Goal: Information Seeking & Learning: Learn about a topic

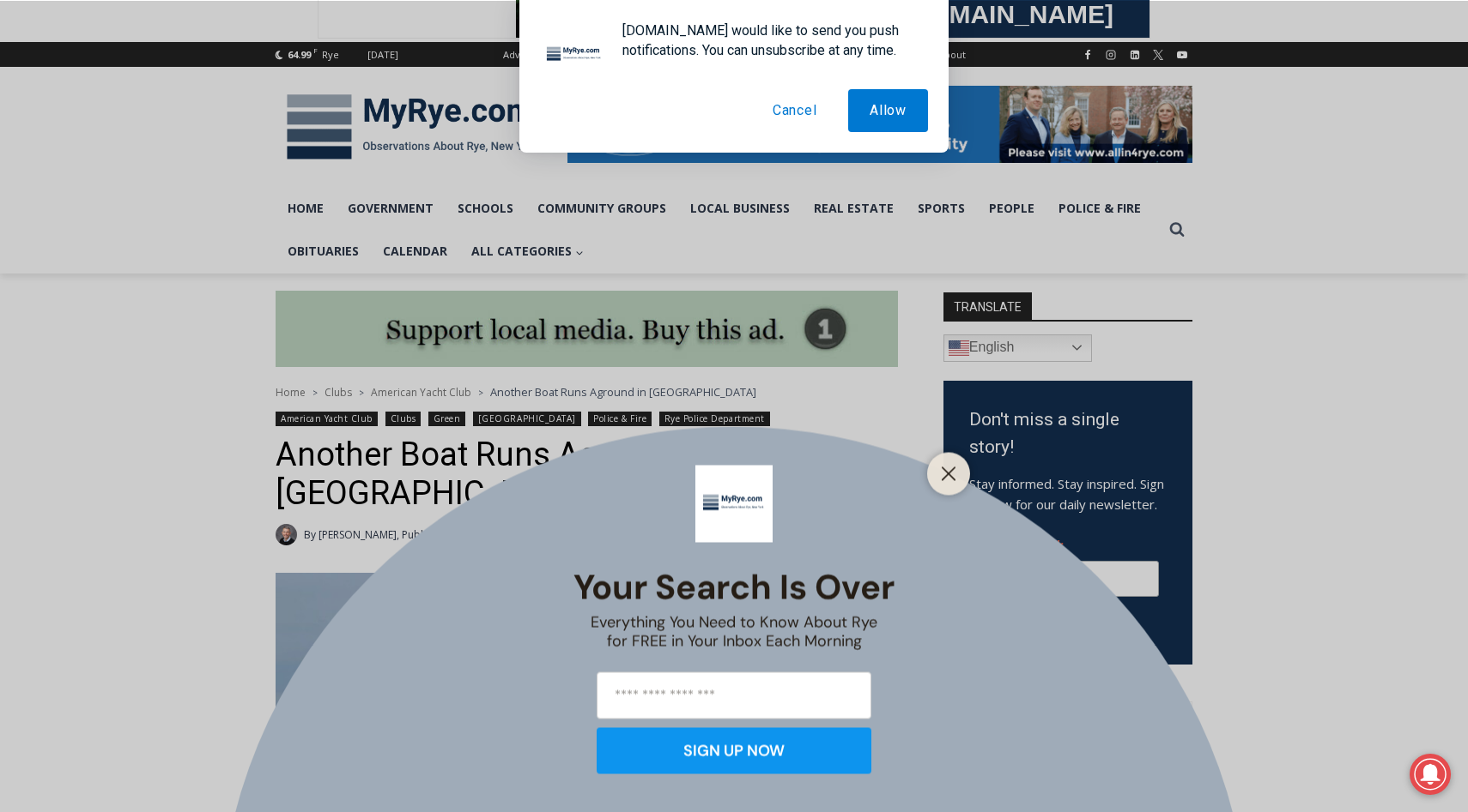
scroll to position [192, 0]
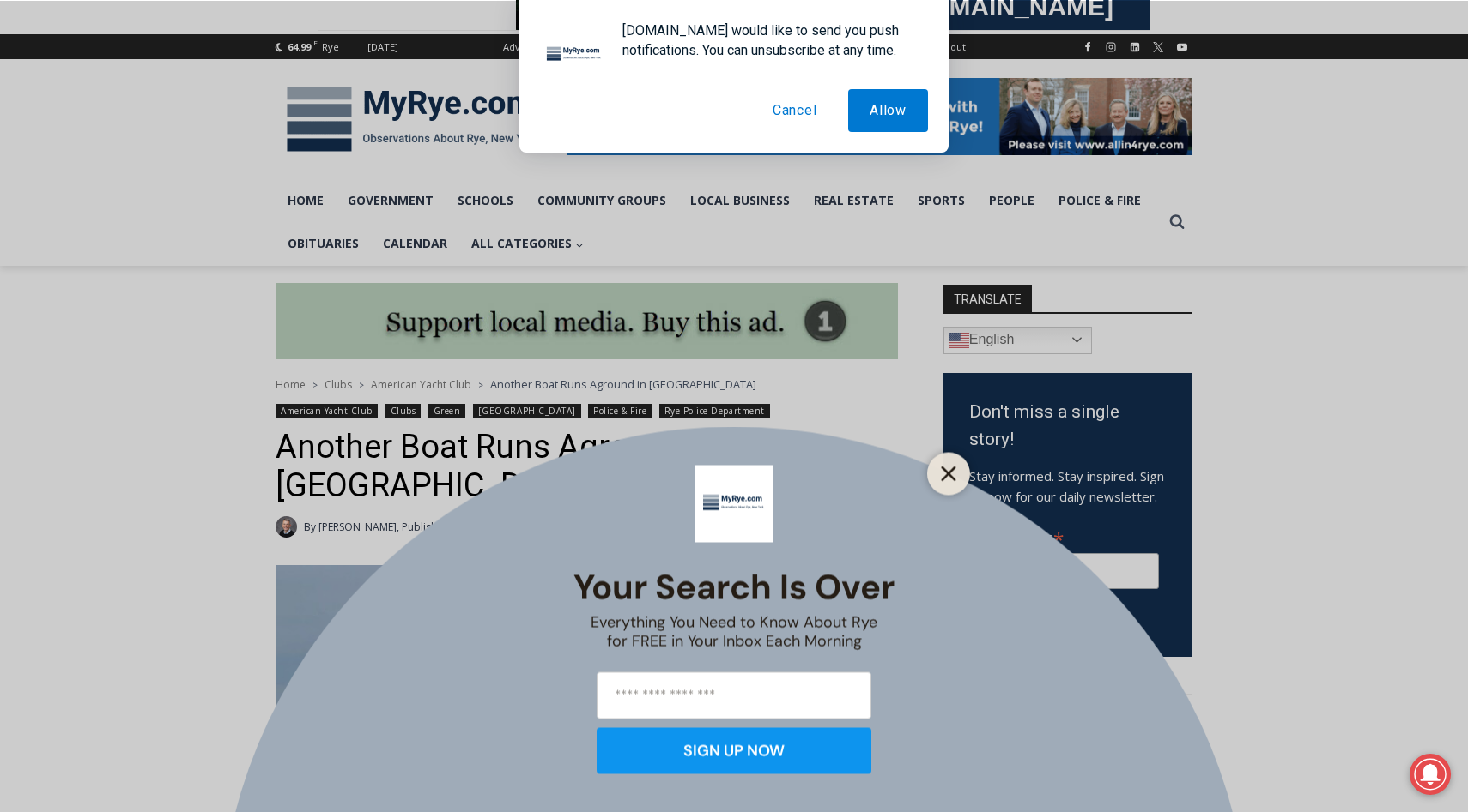
click at [952, 471] on line "Close" at bounding box center [948, 473] width 12 height 12
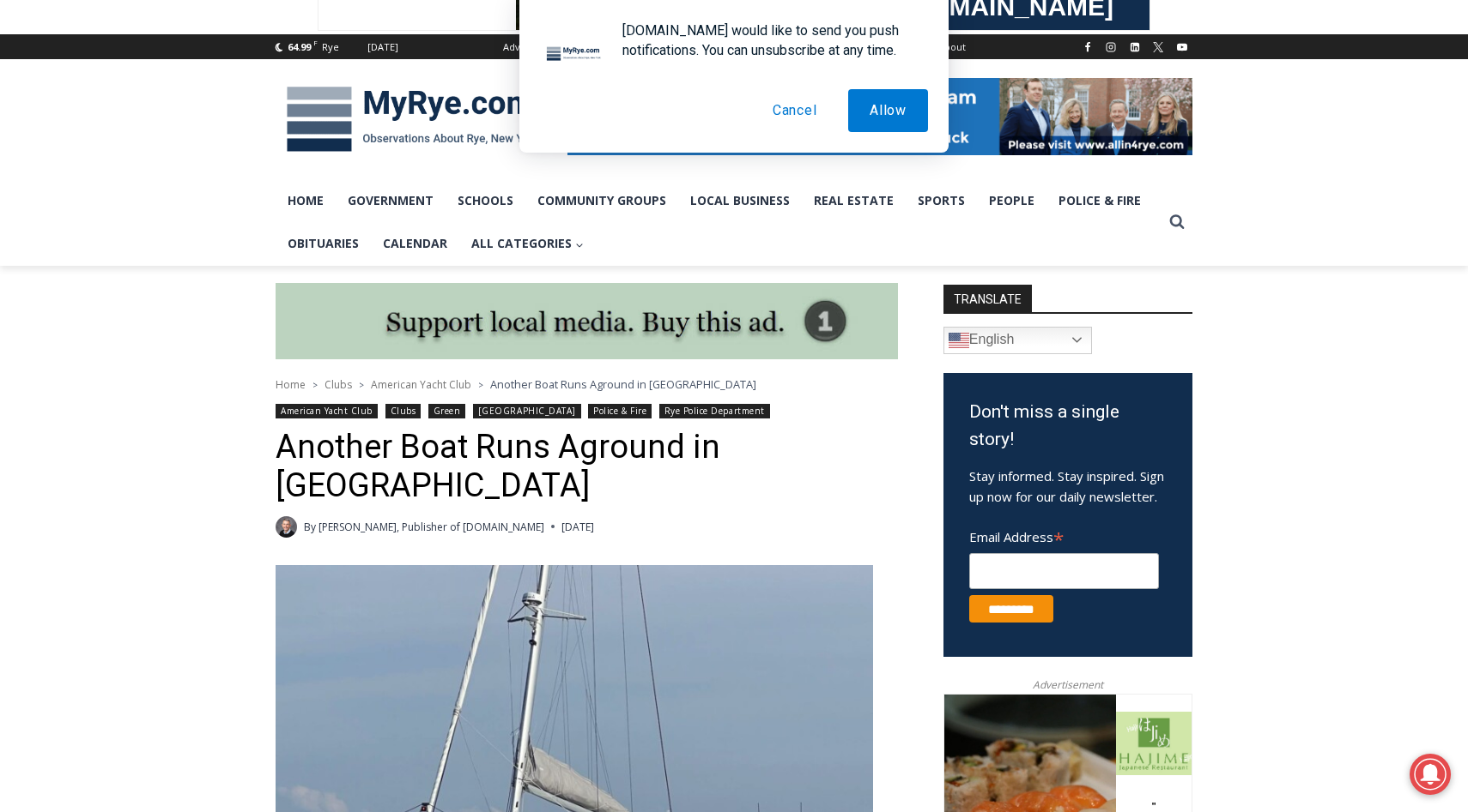
click at [788, 100] on button "Cancel" at bounding box center [794, 110] width 87 height 43
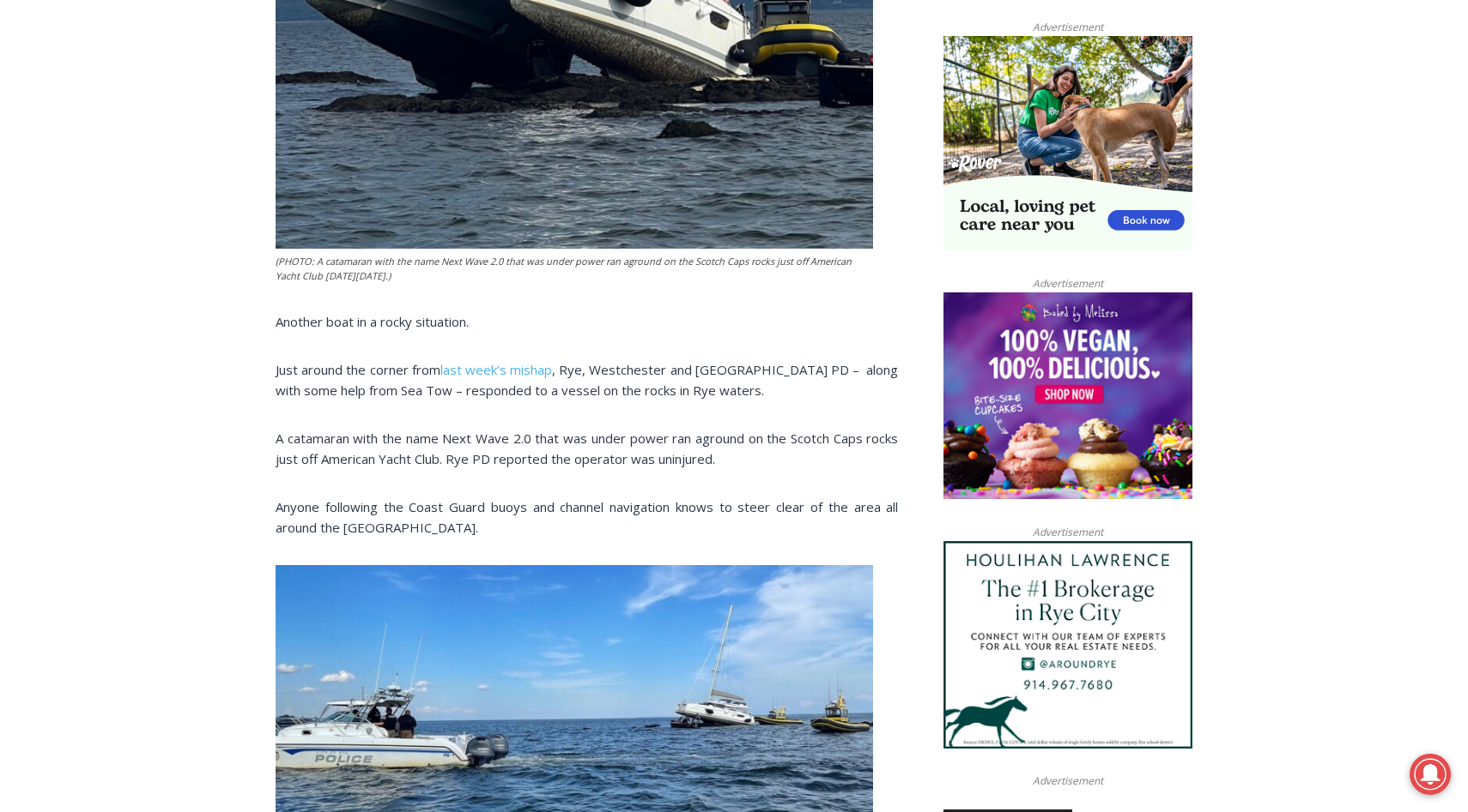
scroll to position [1119, 0]
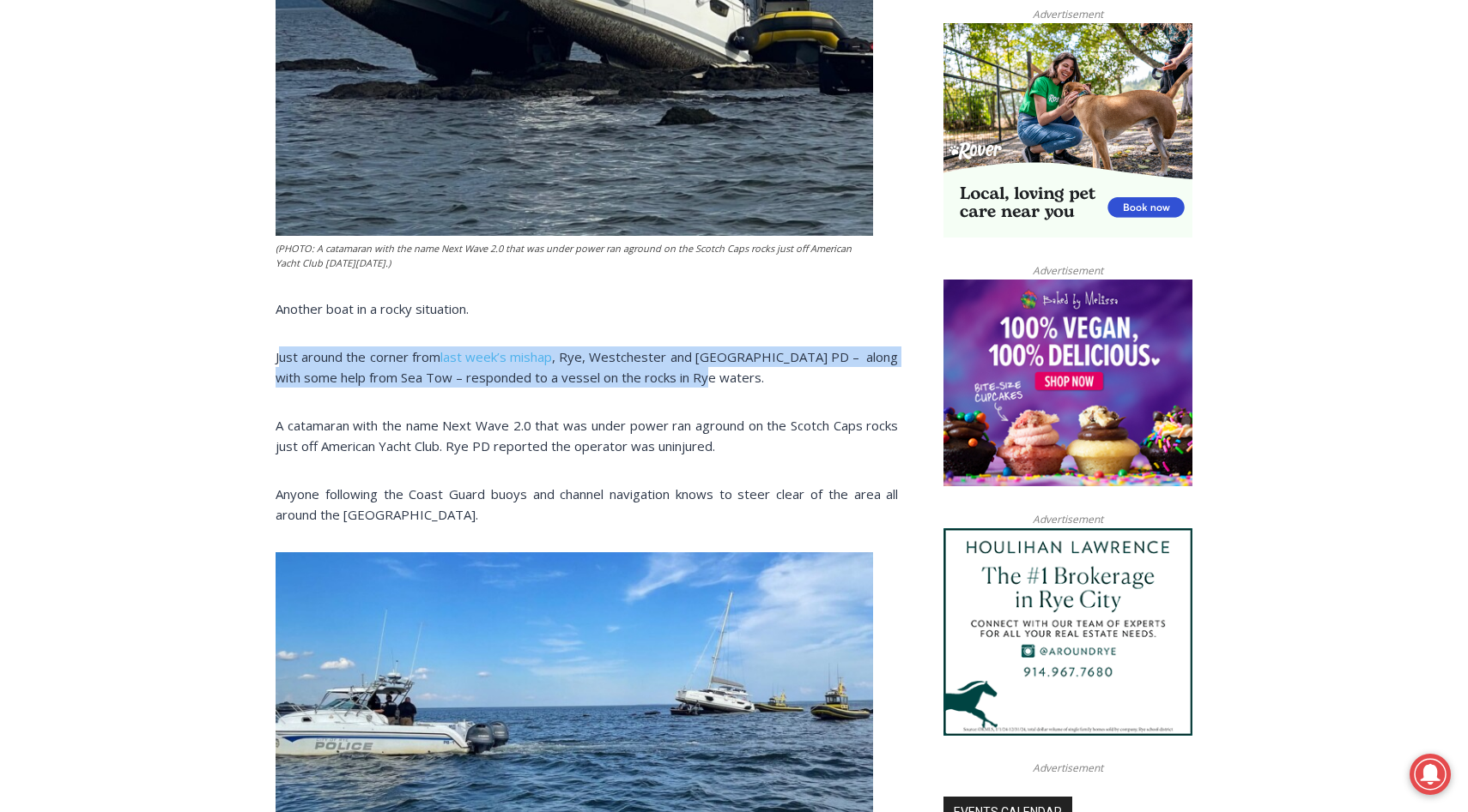
drag, startPoint x: 279, startPoint y: 321, endPoint x: 723, endPoint y: 342, distance: 444.5
click at [723, 346] on p "Just around the corner from last week’s mishap , [GEOGRAPHIC_DATA], [GEOGRAPHIC…" at bounding box center [586, 367] width 623 height 41
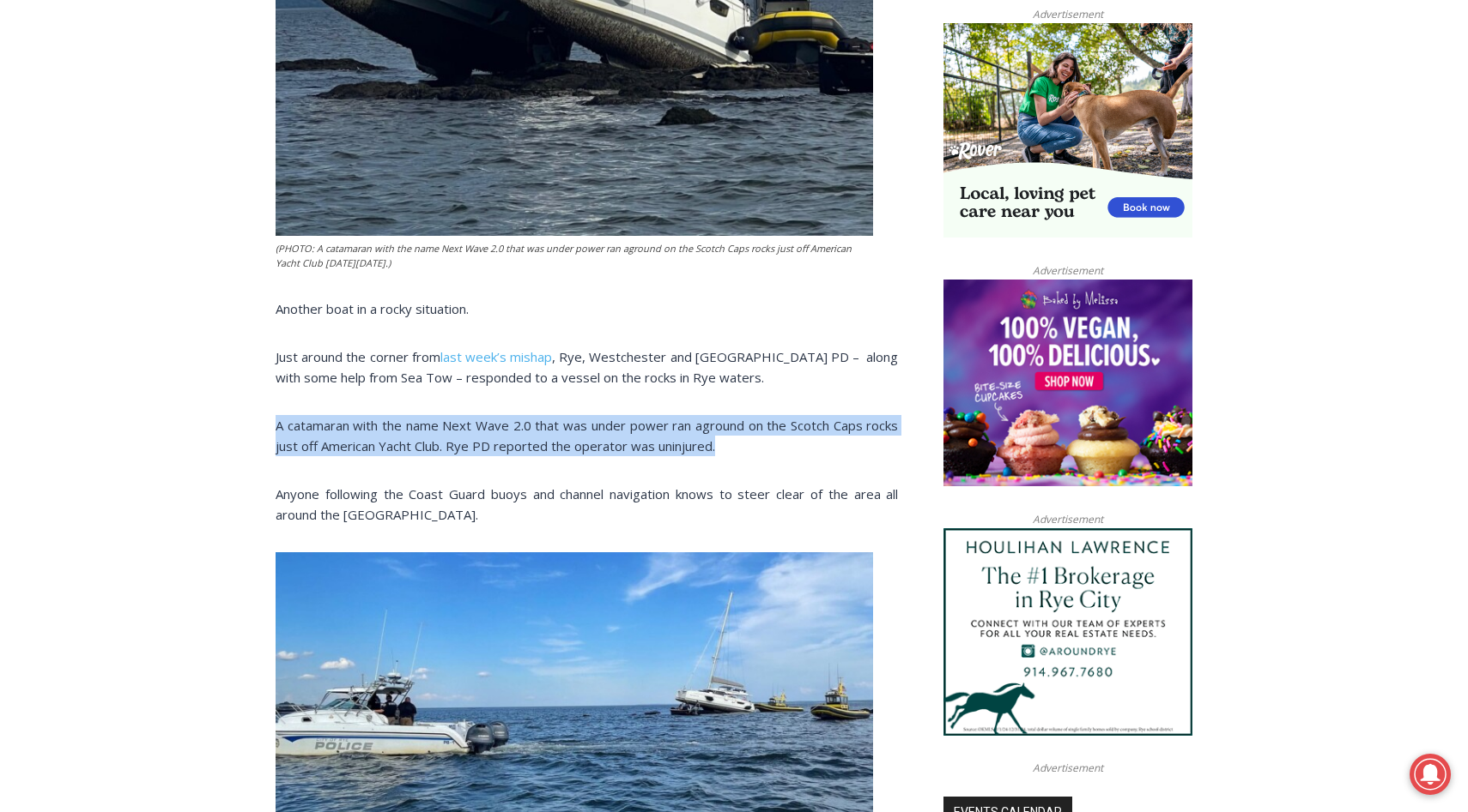
drag, startPoint x: 257, startPoint y: 390, endPoint x: 857, endPoint y: 420, distance: 600.7
click at [856, 420] on p "A catamaran with the name Next Wave 2.0 that was under power ran aground on the…" at bounding box center [586, 435] width 623 height 41
drag, startPoint x: 269, startPoint y: 395, endPoint x: 756, endPoint y: 420, distance: 487.6
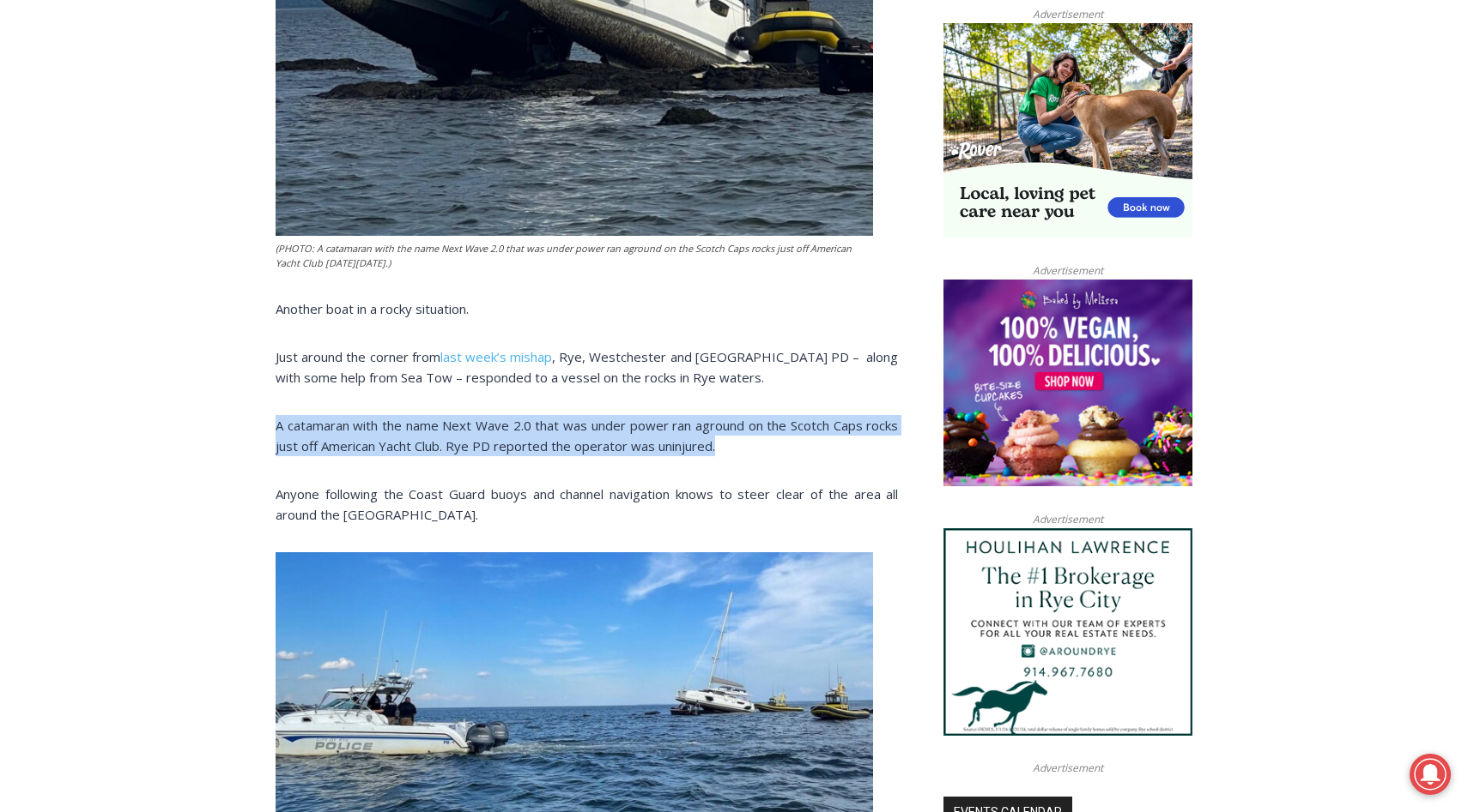
click at [756, 420] on p "A catamaran with the name Next Wave 2.0 that was under power ran aground on the…" at bounding box center [586, 435] width 623 height 41
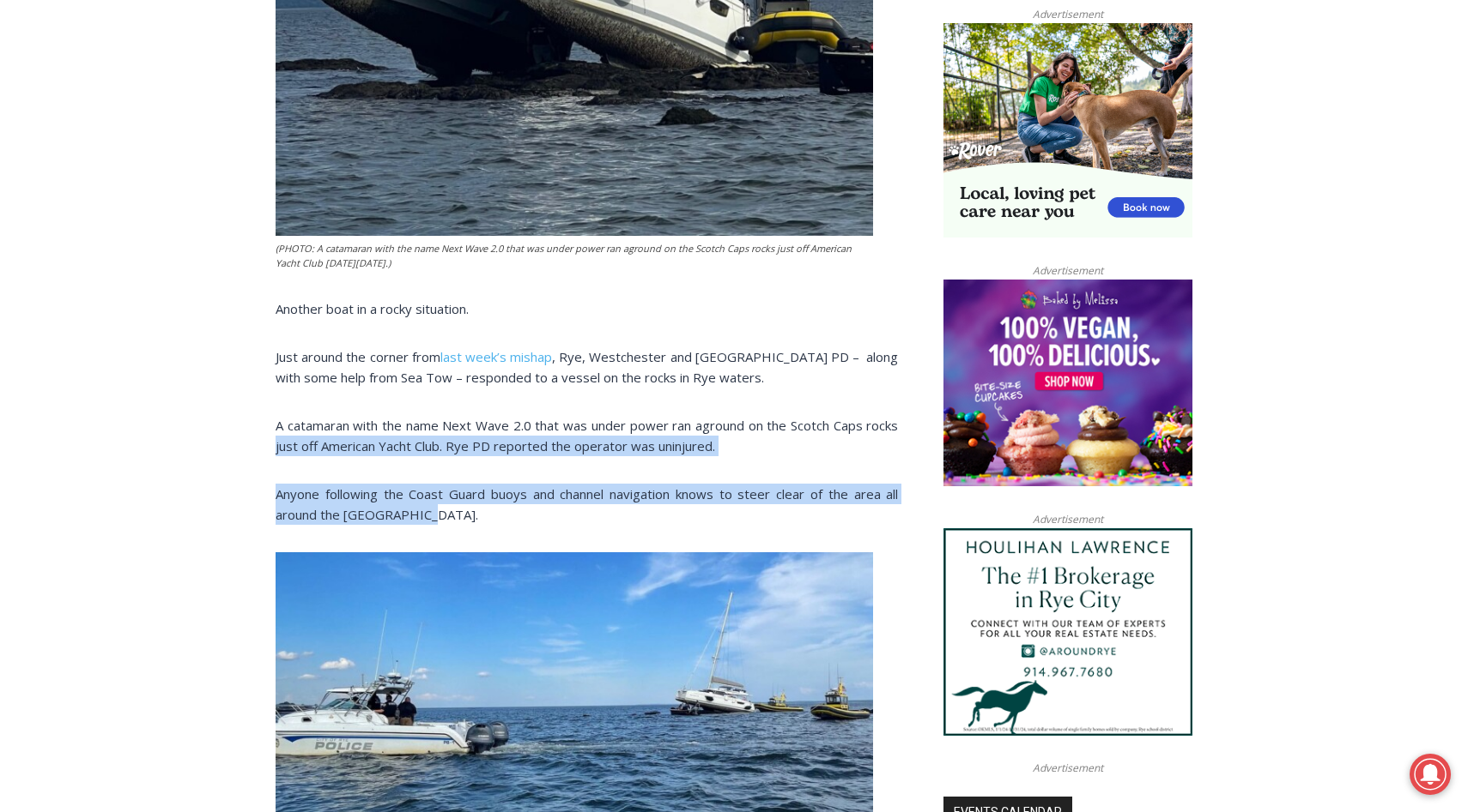
drag, startPoint x: 275, startPoint y: 407, endPoint x: 722, endPoint y: 489, distance: 454.5
click at [723, 489] on div "(PHOTO: A catamaran with the name Next Wave 2.0 that was under power ran agroun…" at bounding box center [586, 686] width 623 height 2094
click at [722, 489] on p "Anyone following the Coast Guard buoys and channel navigation knows to steer cl…" at bounding box center [586, 504] width 623 height 41
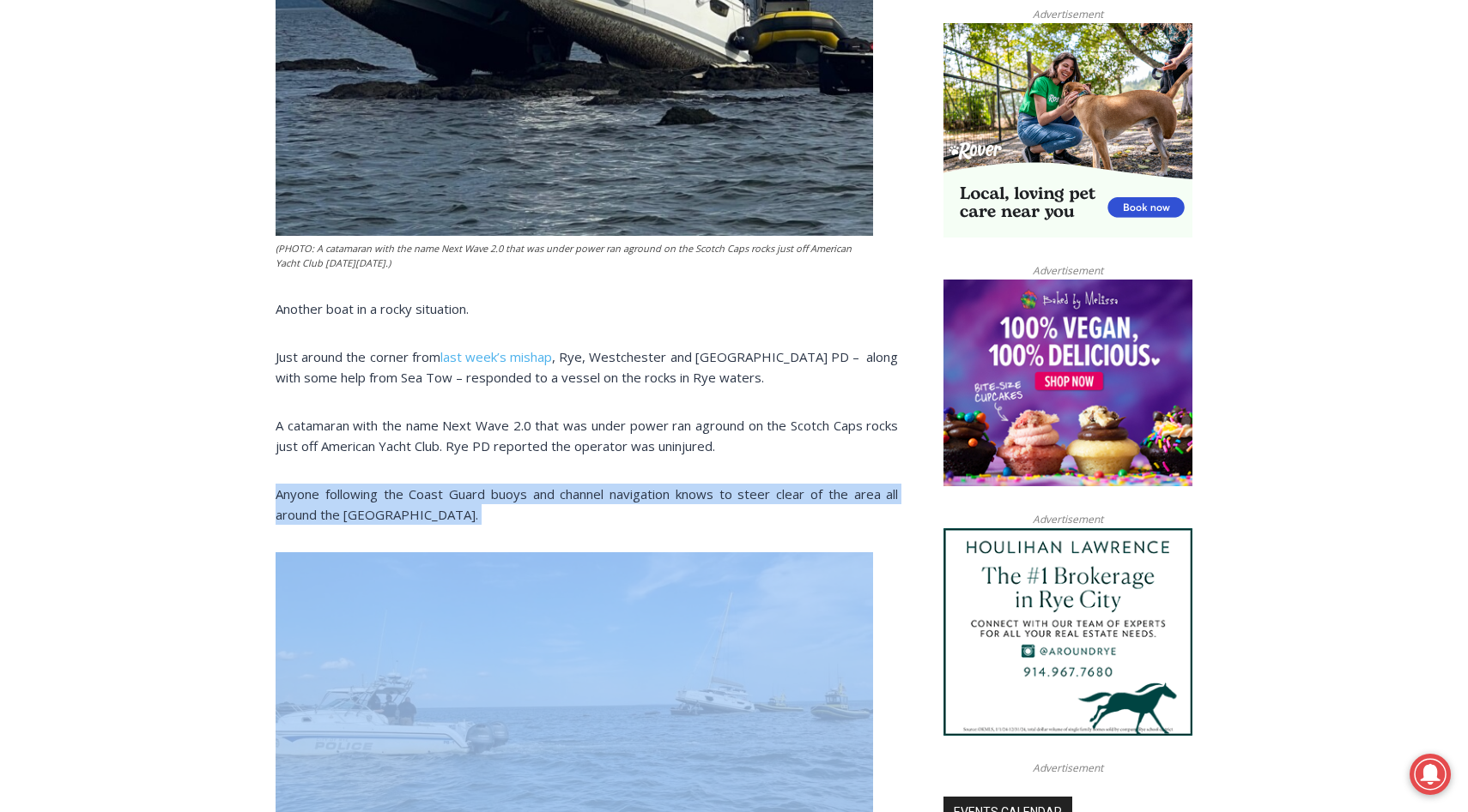
drag, startPoint x: 697, startPoint y: 495, endPoint x: 279, endPoint y: 457, distance: 419.7
click at [279, 457] on div "(PHOTO: A catamaran with the name Next Wave 2.0 that was under power ran agroun…" at bounding box center [586, 686] width 623 height 2094
click at [279, 484] on p "Anyone following the Coast Guard buoys and channel navigation knows to steer cl…" at bounding box center [586, 504] width 623 height 41
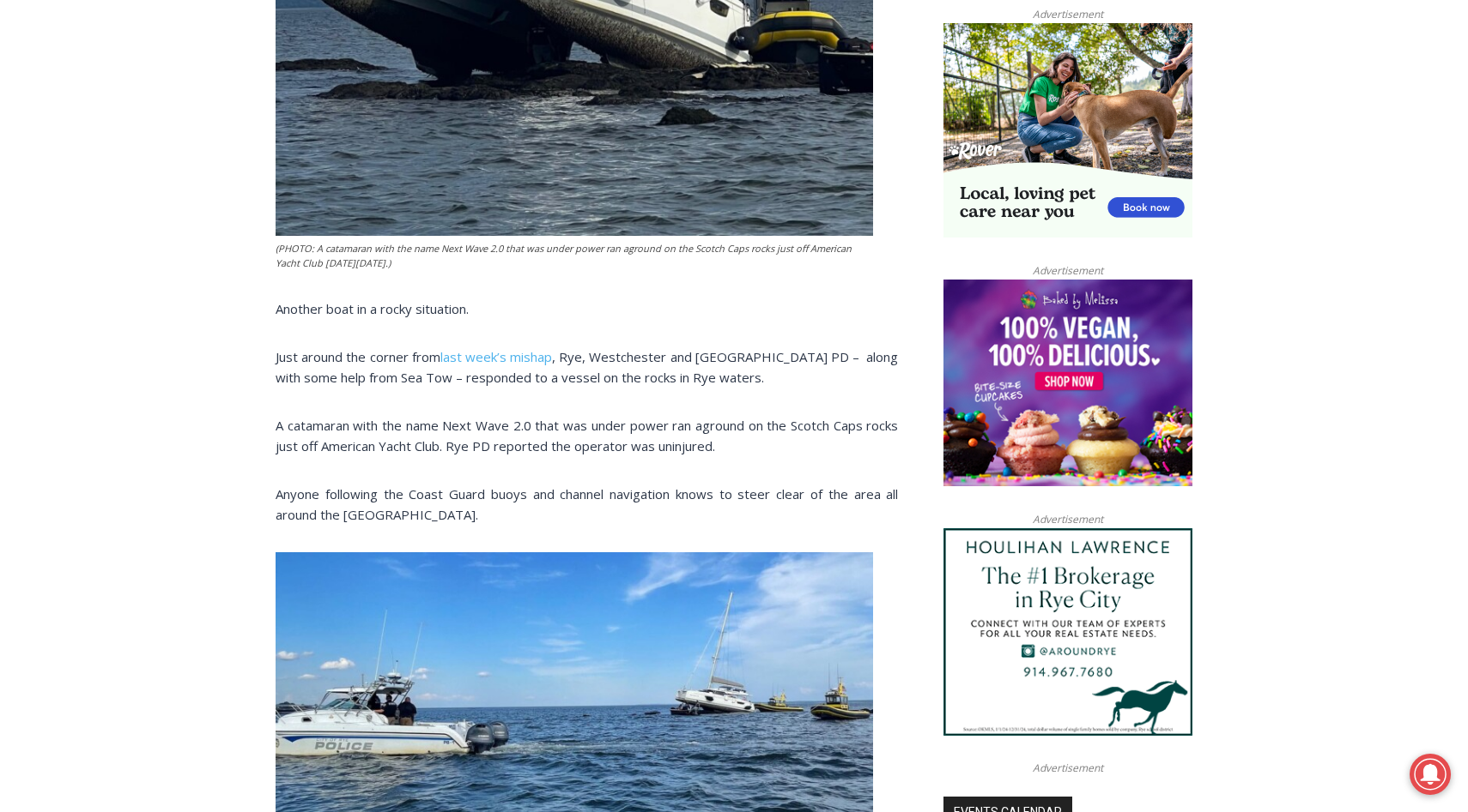
drag, startPoint x: 466, startPoint y: 502, endPoint x: 477, endPoint y: 502, distance: 11.0
click at [477, 502] on div "(PHOTO: A catamaran with the name Next Wave 2.0 that was under power ran agroun…" at bounding box center [586, 686] width 623 height 2094
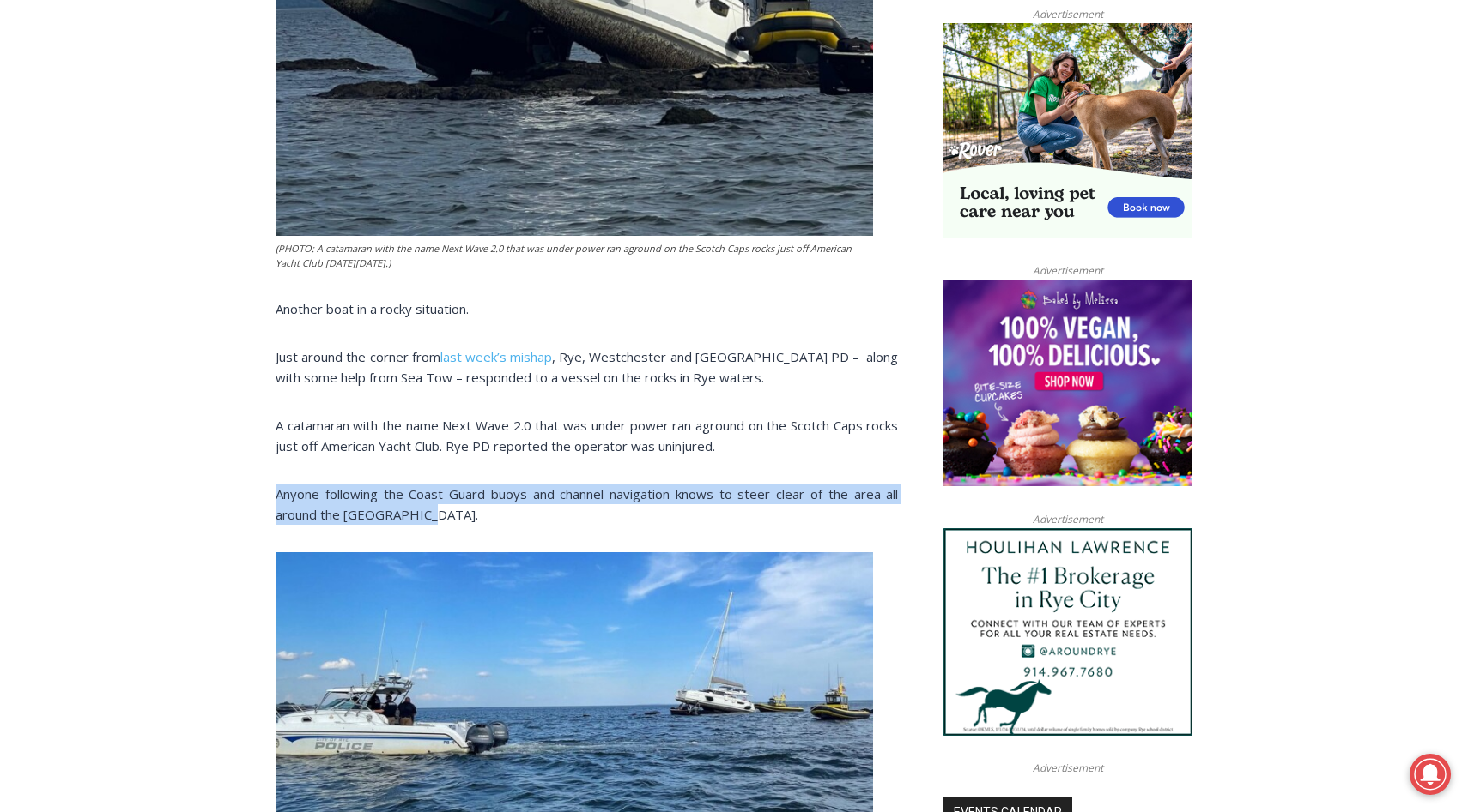
drag, startPoint x: 462, startPoint y: 473, endPoint x: 254, endPoint y: 451, distance: 209.2
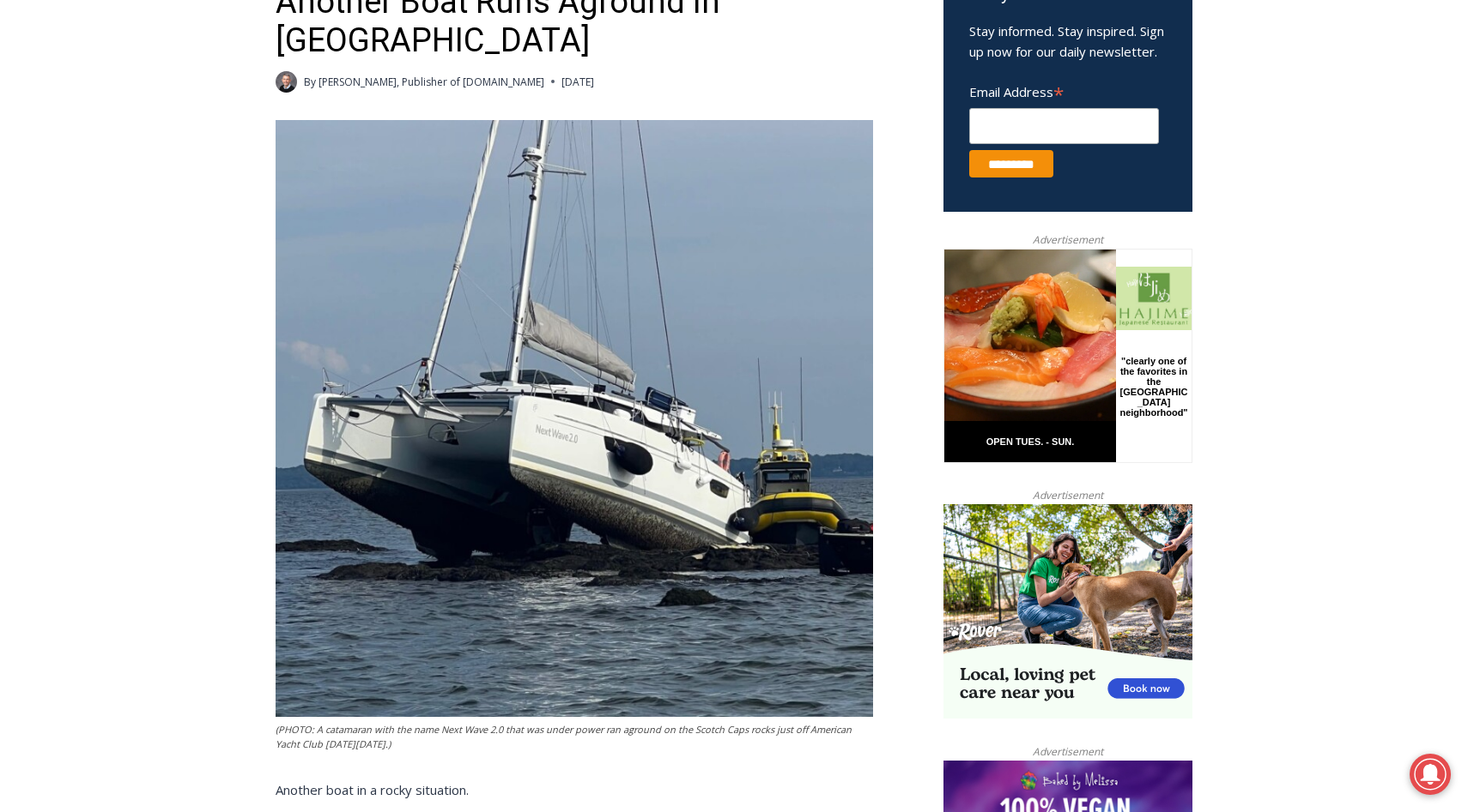
scroll to position [0, 0]
